Goal: Task Accomplishment & Management: Manage account settings

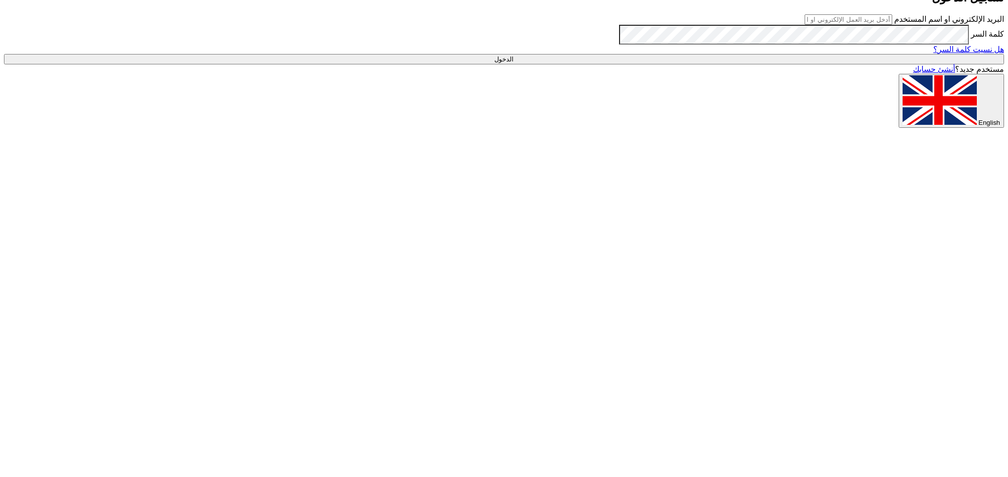
type input "a.omar@sharkeyasugar.com"
click at [790, 64] on input "الدخول" at bounding box center [504, 59] width 1000 height 10
type input "Sign in"
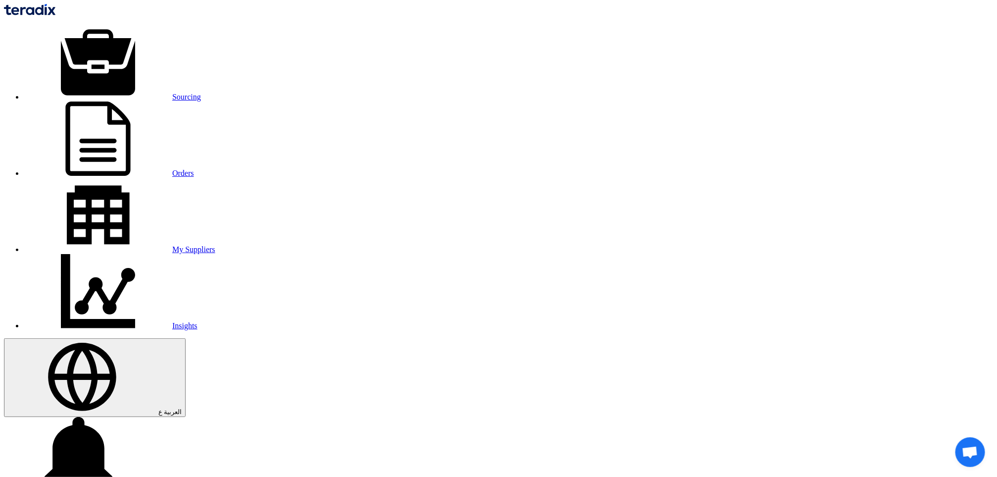
click at [201, 93] on link "Sourcing" at bounding box center [112, 97] width 177 height 8
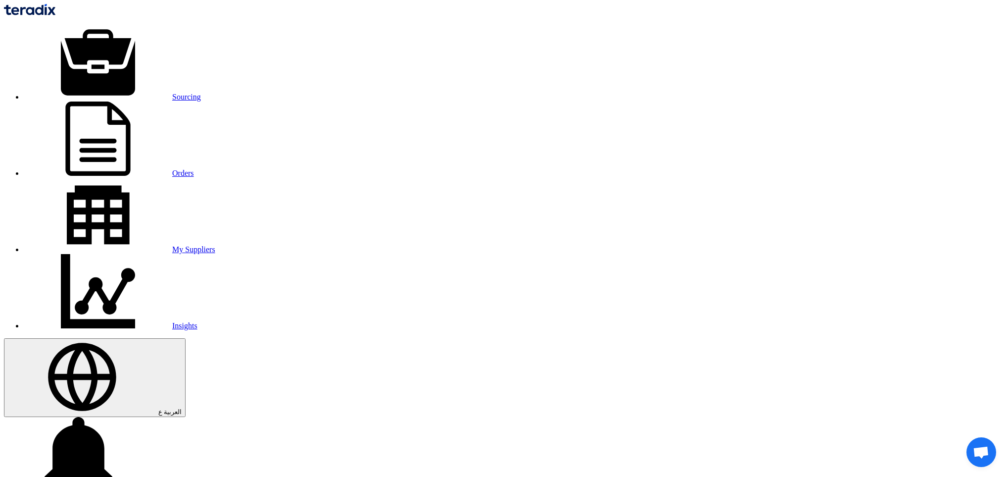
drag, startPoint x: 476, startPoint y: 128, endPoint x: 502, endPoint y: 137, distance: 27.6
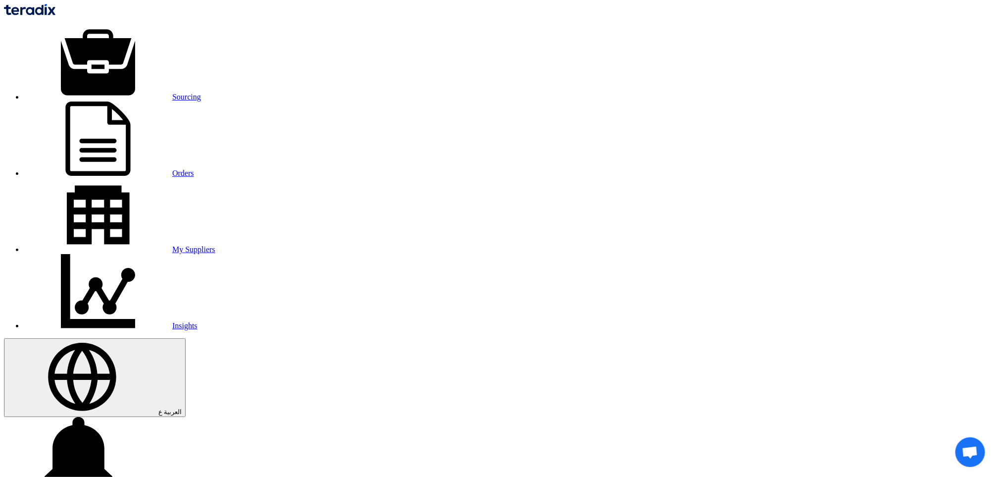
copy span "10007837"
